Goal: Check status

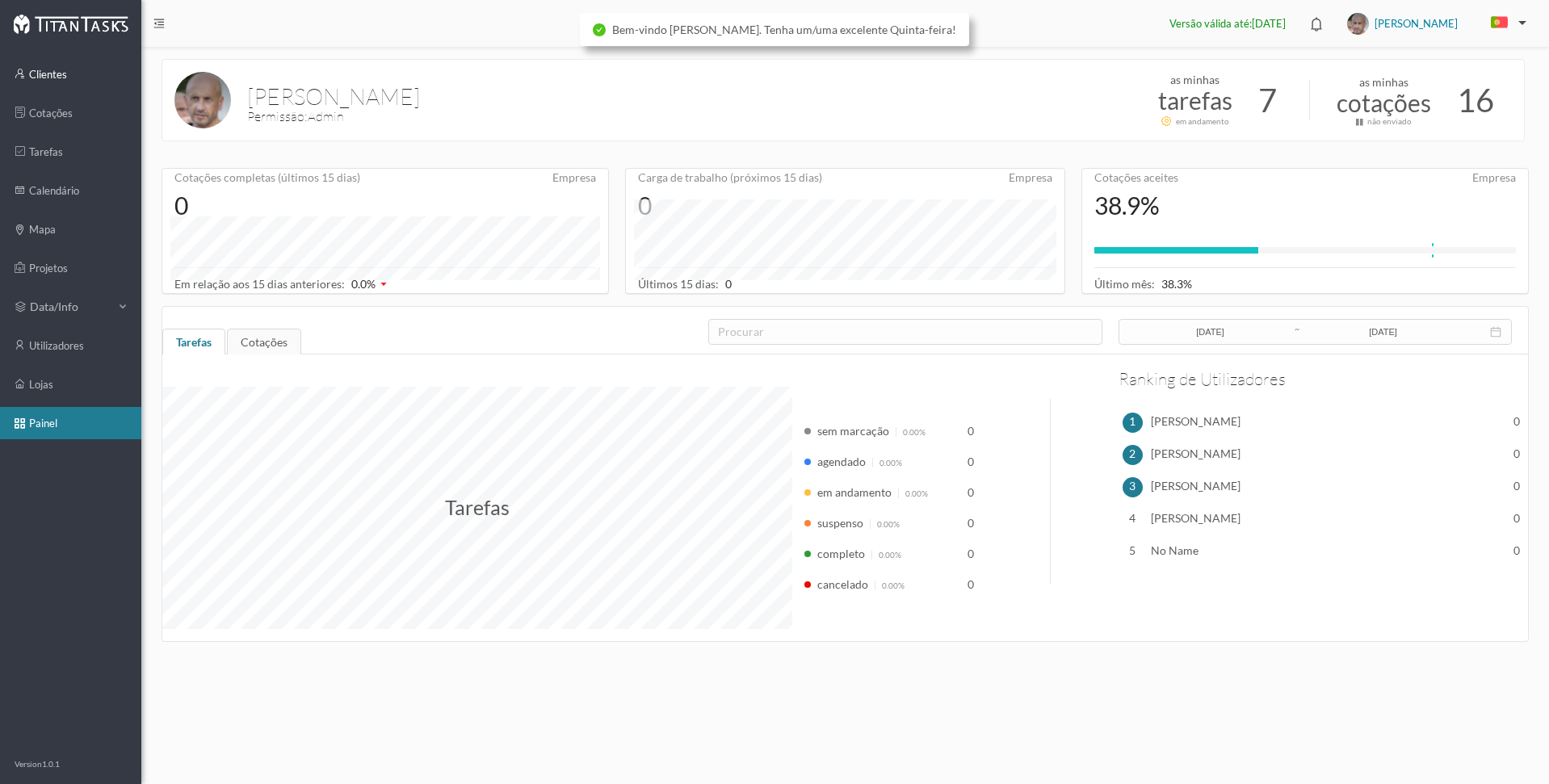
click at [46, 73] on link "clientes" at bounding box center [70, 73] width 141 height 32
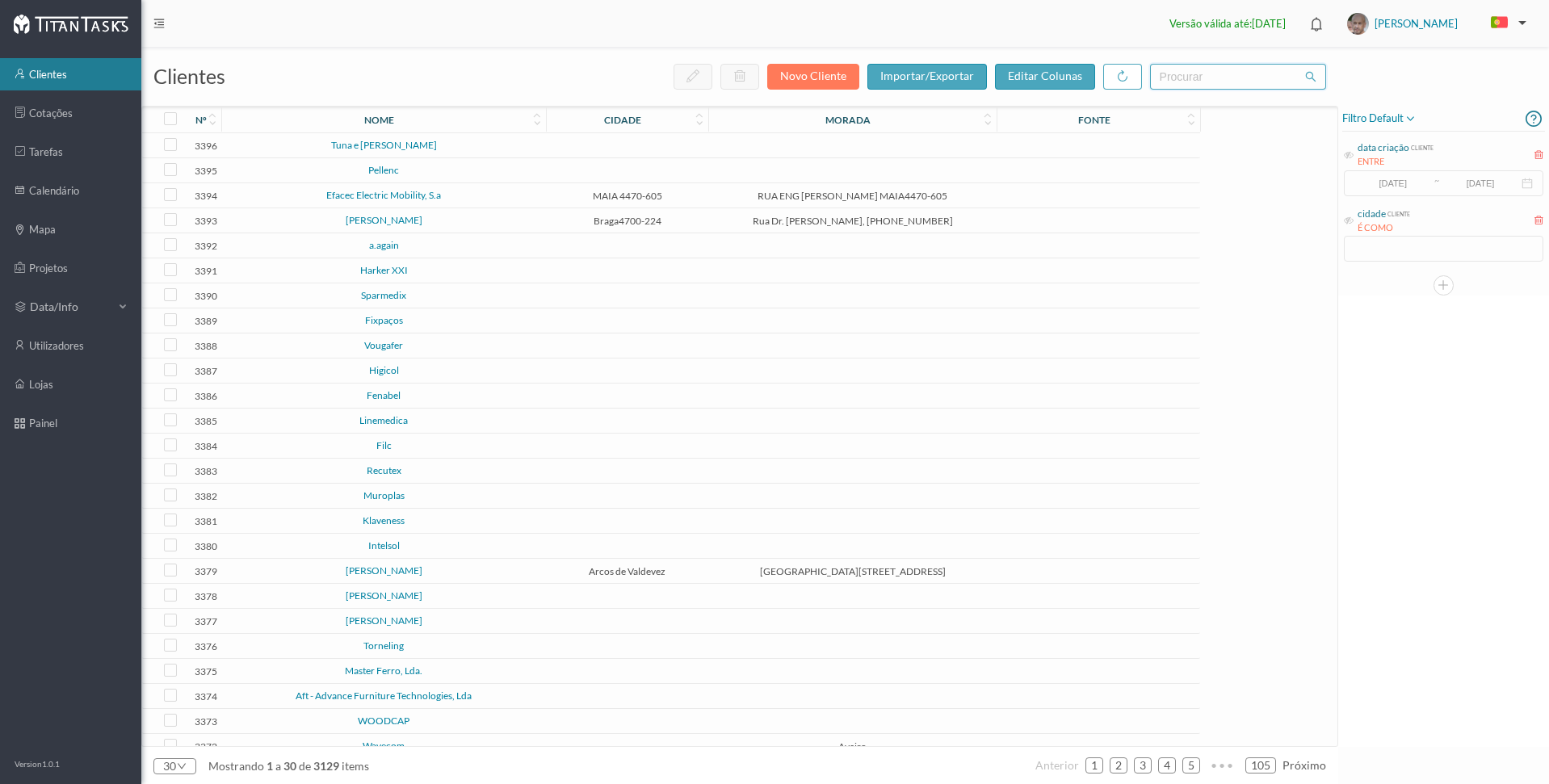
click at [1191, 80] on input "text" at bounding box center [1238, 76] width 176 height 26
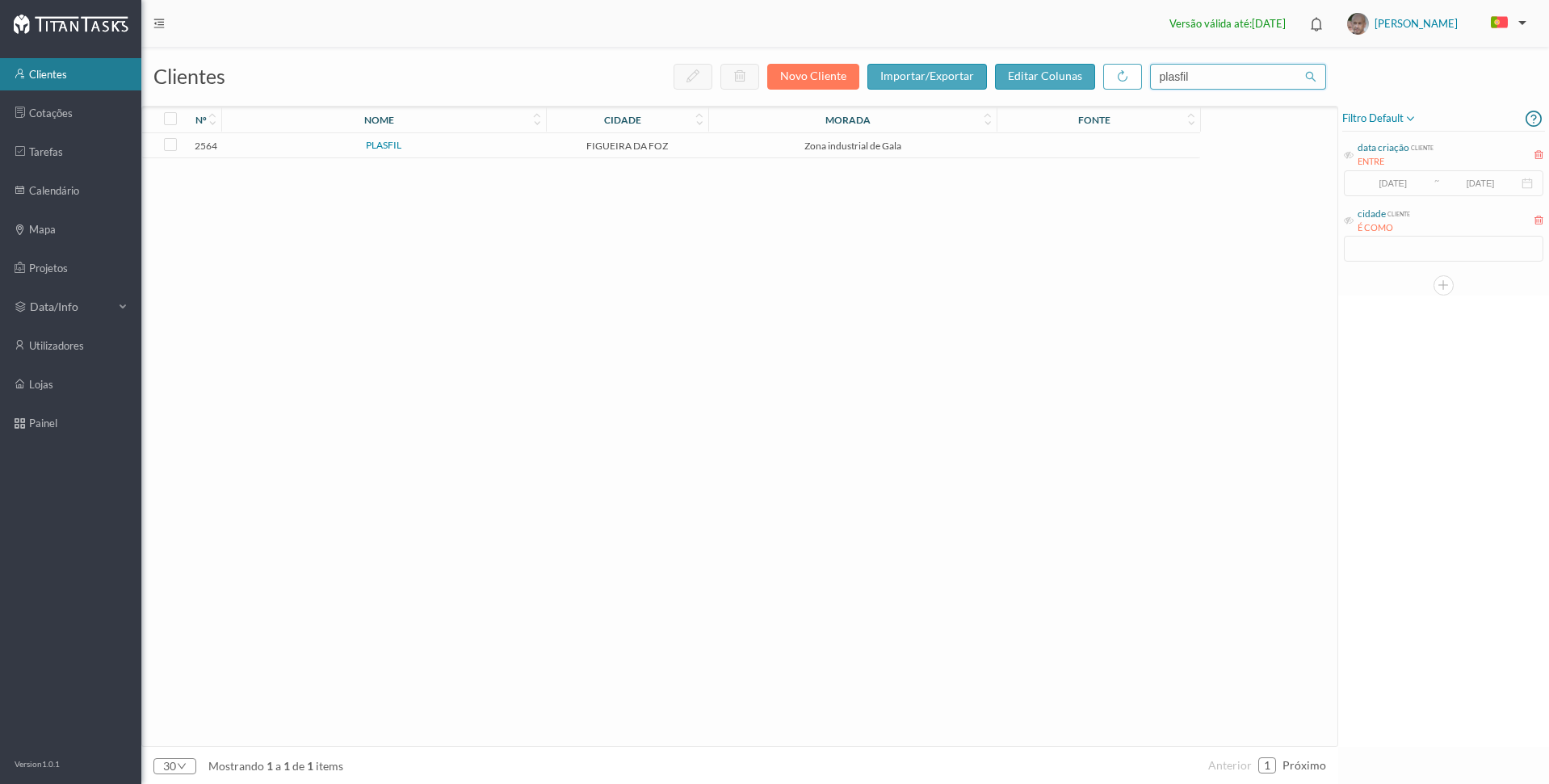
type input "plasfil"
click at [378, 144] on link "PLASFIL" at bounding box center [383, 144] width 36 height 12
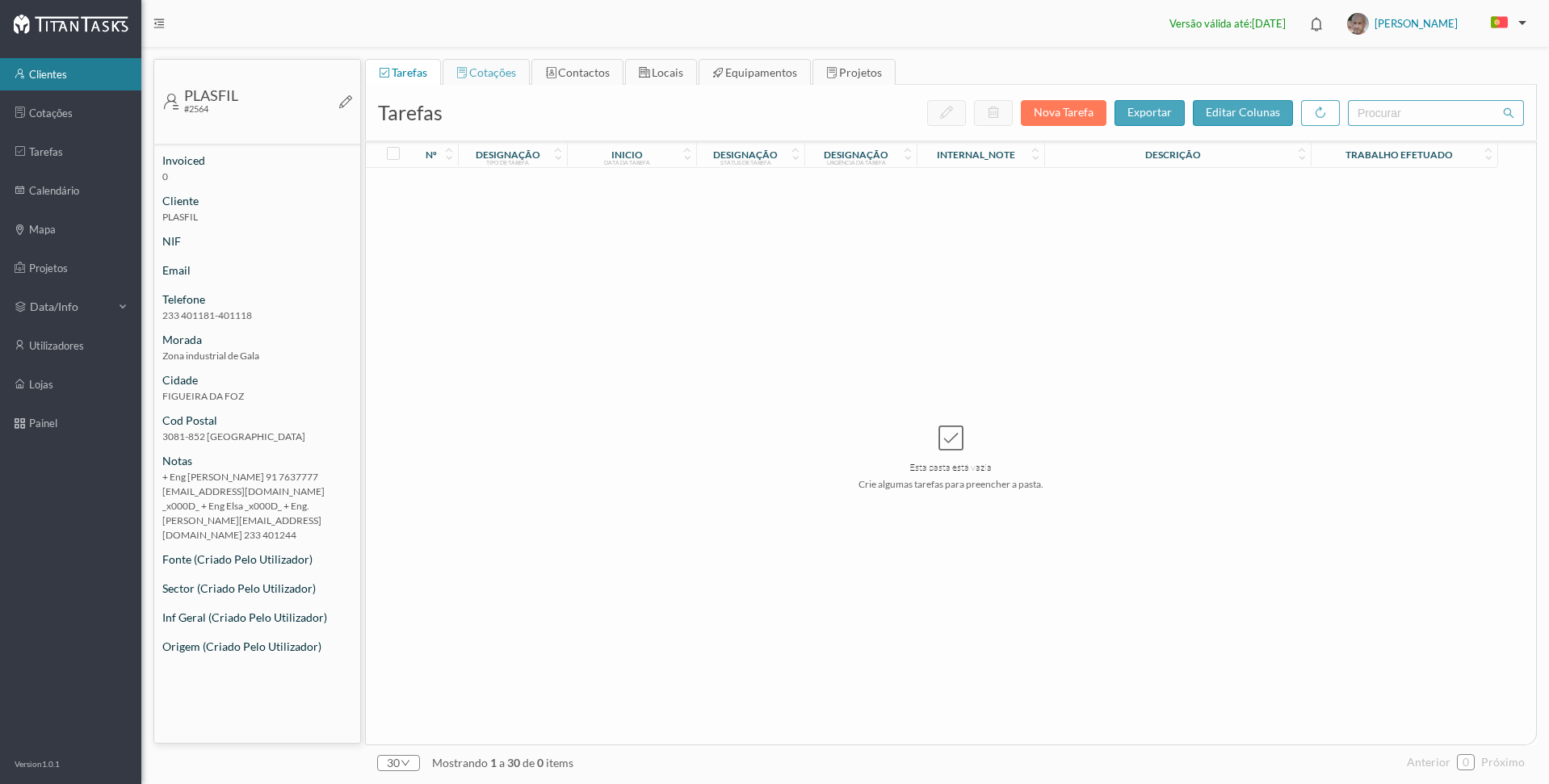
click at [472, 68] on span "cotações" at bounding box center [492, 72] width 47 height 14
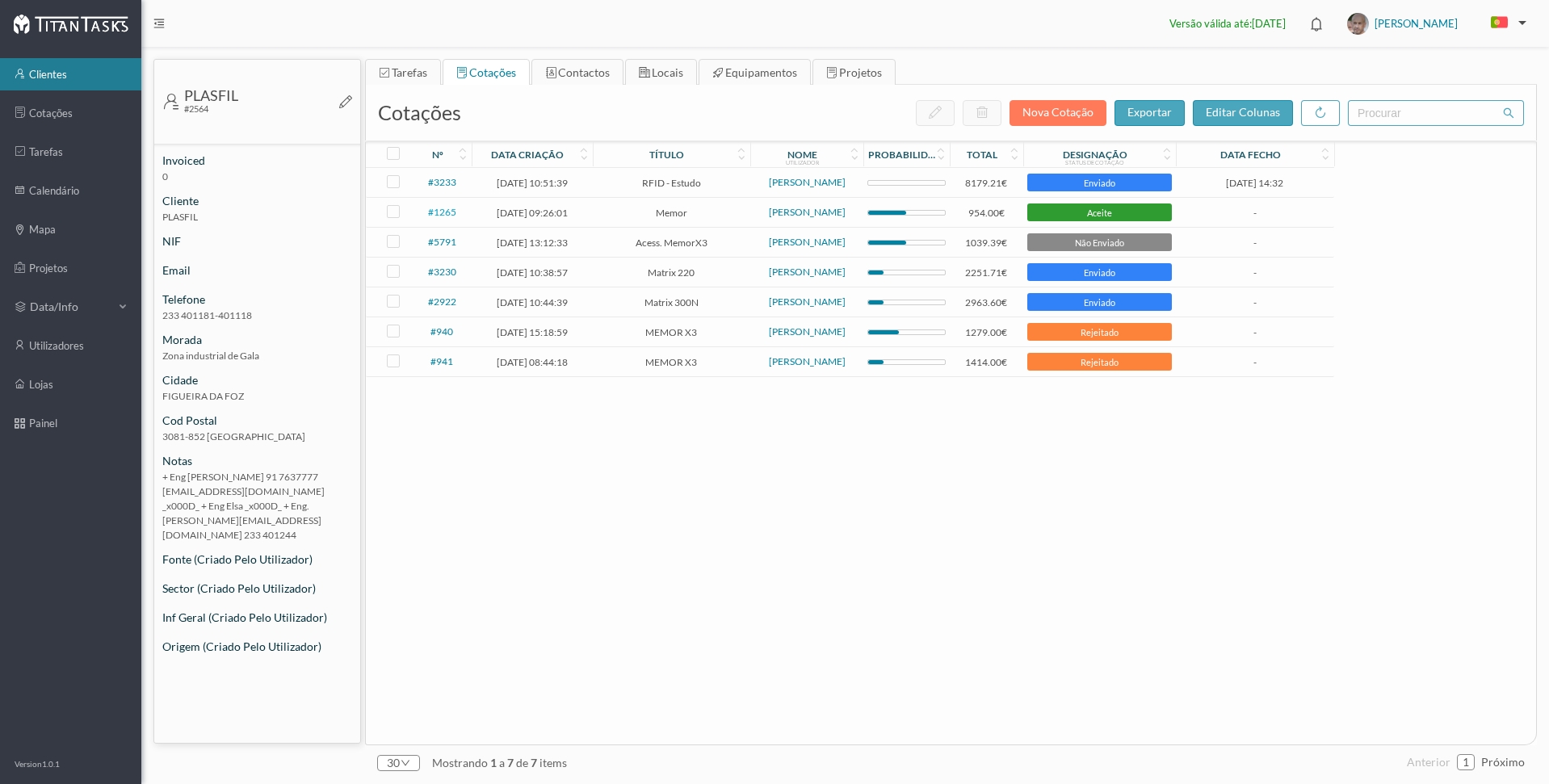
click at [443, 210] on span "#1265" at bounding box center [442, 211] width 28 height 12
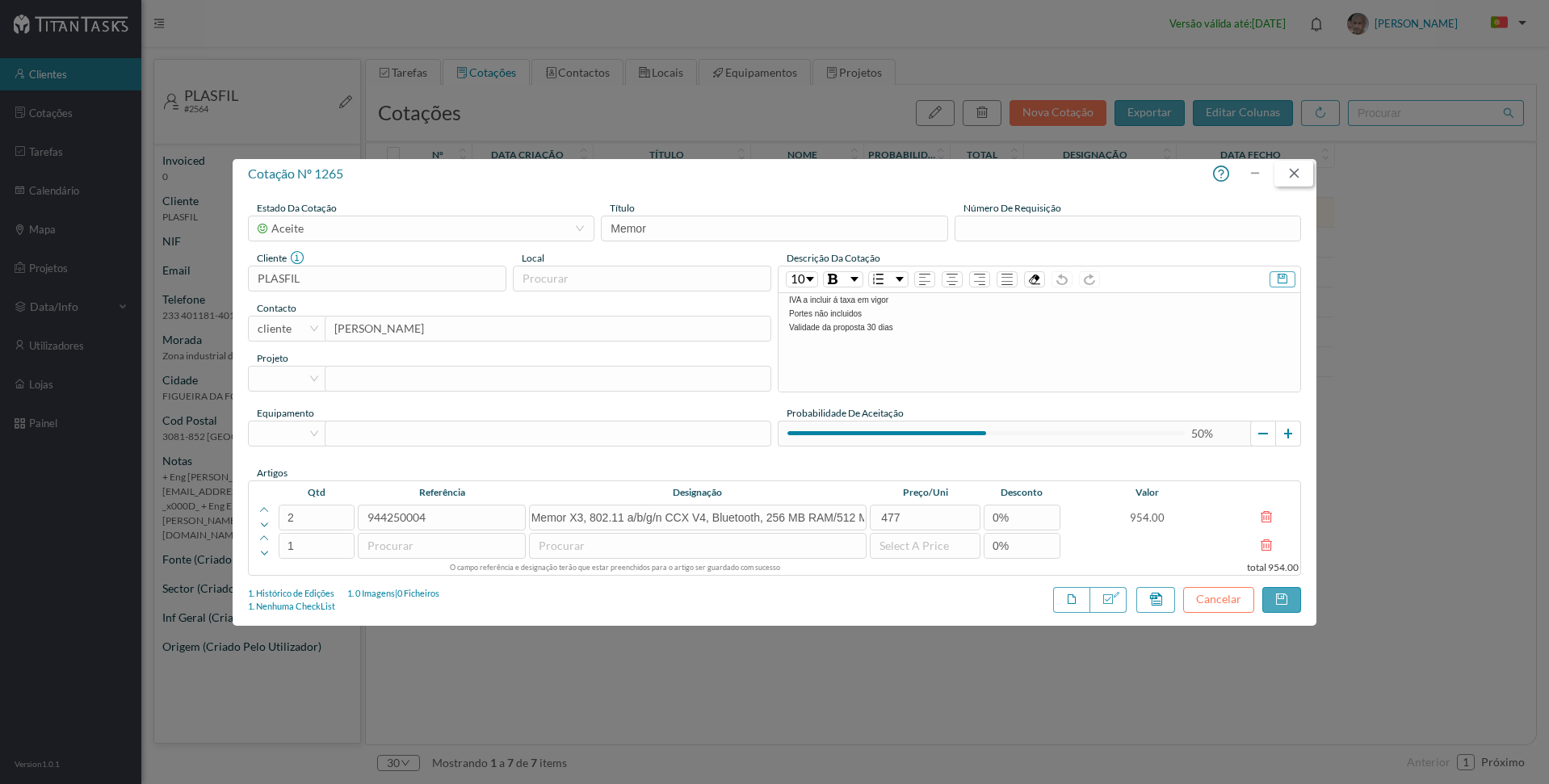
click at [1300, 172] on button "button" at bounding box center [1293, 173] width 39 height 26
